Goal: Information Seeking & Learning: Learn about a topic

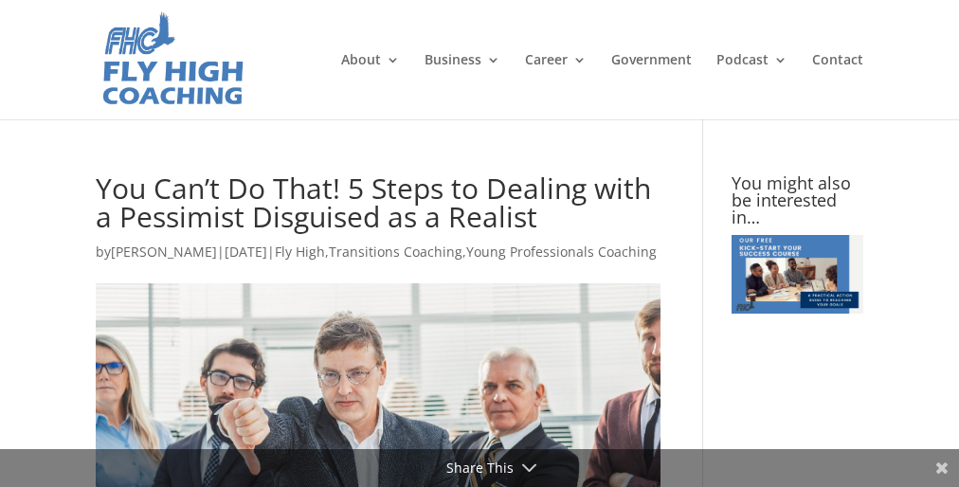
click at [462, 243] on link "Transitions Coaching" at bounding box center [396, 252] width 134 height 18
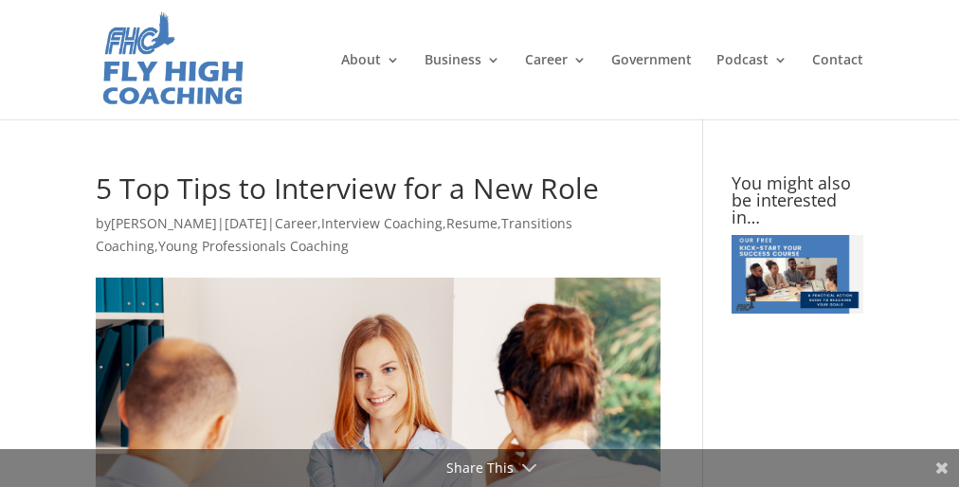
click at [479, 243] on p "by [PERSON_NAME] | [DATE] | Career , Interview Coaching , Resume , Transitions …" at bounding box center [378, 242] width 565 height 60
click at [479, 243] on p "by Porschia Parker-Griffin | Nov 11, 2021 | Career , Interview Coaching , Resum…" at bounding box center [378, 242] width 565 height 60
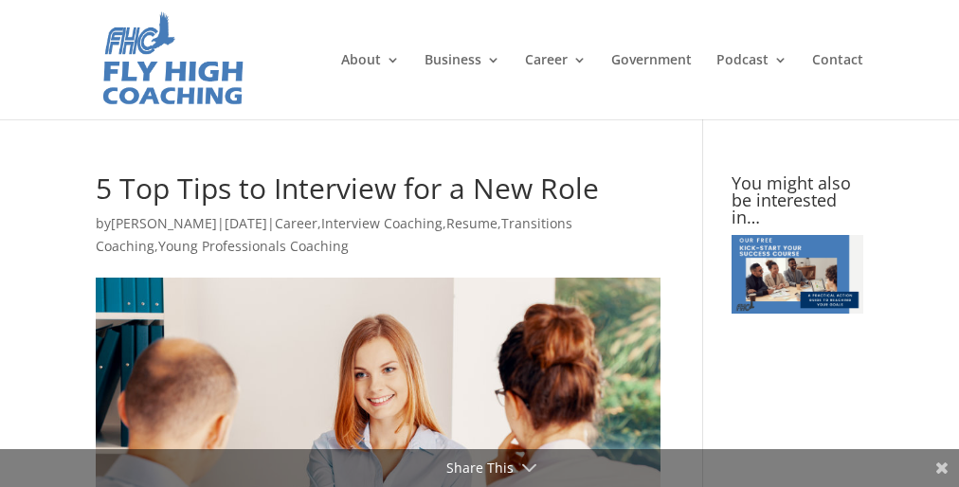
click at [479, 243] on p "by Porschia Parker-Griffin | Nov 11, 2021 | Career , Interview Coaching , Resum…" at bounding box center [378, 242] width 565 height 60
